Goal: Information Seeking & Learning: Understand process/instructions

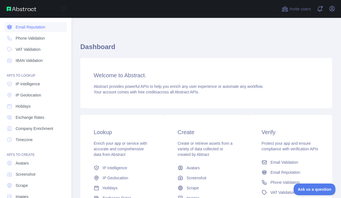
click at [14, 26] on link "Email Reputation" at bounding box center [35, 27] width 62 height 10
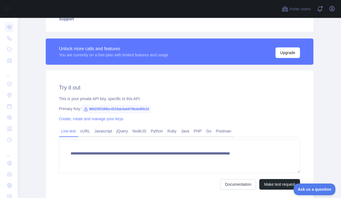
scroll to position [146, 0]
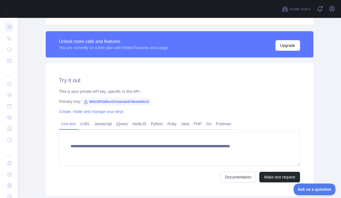
click at [107, 114] on div "Create, rotate and manage your keys" at bounding box center [179, 112] width 241 height 6
click at [80, 124] on link "cURL" at bounding box center [85, 123] width 14 height 9
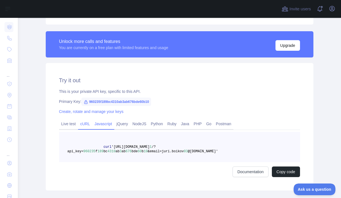
click at [101, 124] on link "Javascript" at bounding box center [103, 123] width 22 height 9
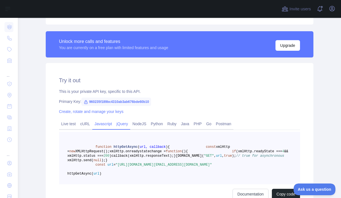
click at [120, 124] on link "jQuery" at bounding box center [122, 123] width 16 height 9
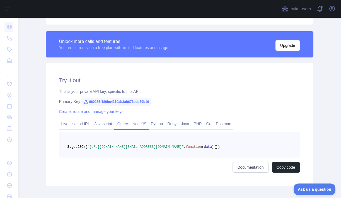
click at [142, 125] on link "NodeJS" at bounding box center [139, 123] width 18 height 9
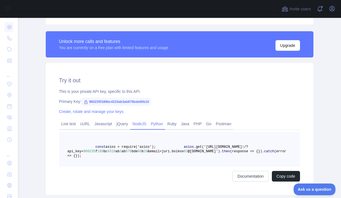
click at [165, 125] on link "Python" at bounding box center [156, 123] width 17 height 9
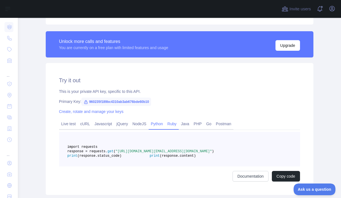
click at [178, 119] on link "Ruby" at bounding box center [172, 123] width 14 height 9
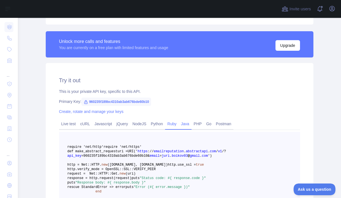
click at [190, 124] on link "Java" at bounding box center [184, 123] width 13 height 9
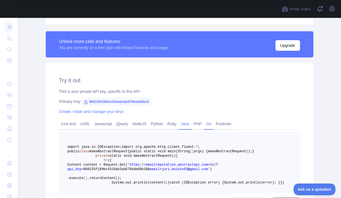
click at [209, 125] on link "Go" at bounding box center [209, 123] width 10 height 9
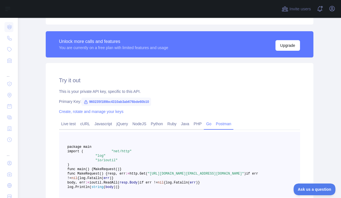
click at [224, 126] on link "Postman" at bounding box center [223, 123] width 20 height 9
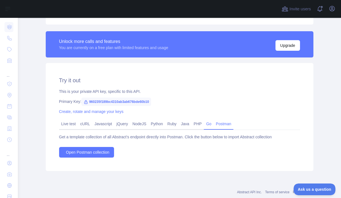
click at [213, 125] on link "Go" at bounding box center [209, 123] width 10 height 9
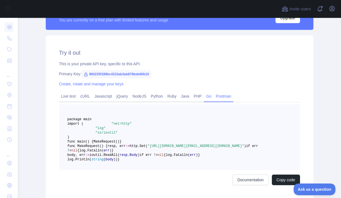
click at [232, 92] on link "Postman" at bounding box center [223, 96] width 20 height 9
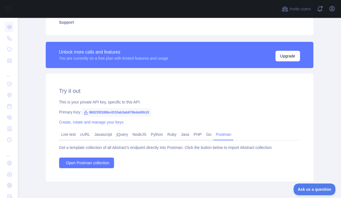
scroll to position [134, 0]
